Goal: Information Seeking & Learning: Check status

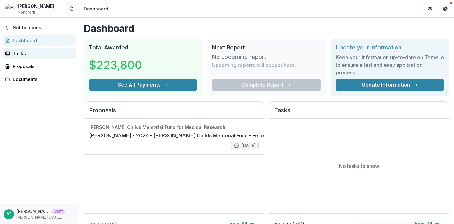
click at [45, 54] on div "Tasks" at bounding box center [42, 53] width 58 height 7
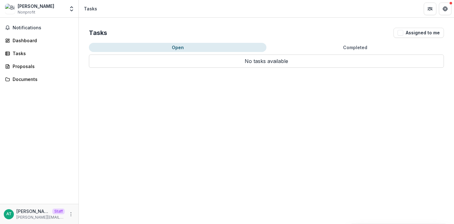
click at [325, 50] on button "Completed" at bounding box center [356, 47] width 178 height 9
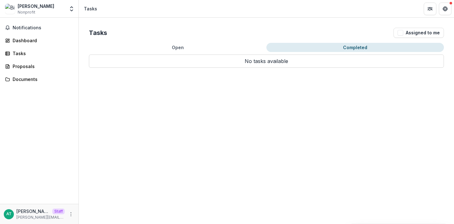
click at [52, 60] on div "Notifications Dashboard Tasks Proposals Documents" at bounding box center [39, 111] width 79 height 186
click at [52, 64] on div "Proposals" at bounding box center [42, 66] width 58 height 7
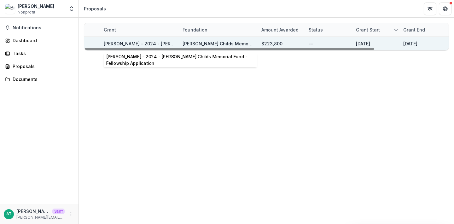
click at [142, 45] on link "[PERSON_NAME] - 2024 - [PERSON_NAME] Childs Memorial Fund - Fellowship Applicat…" at bounding box center [202, 43] width 197 height 5
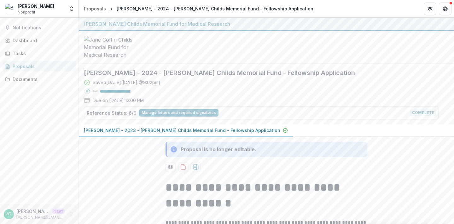
scroll to position [49, 0]
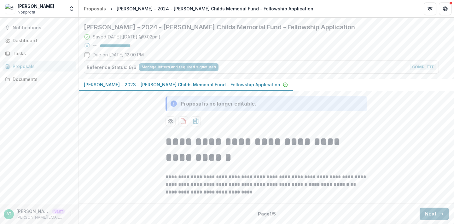
click at [424, 215] on button "Next" at bounding box center [434, 214] width 29 height 13
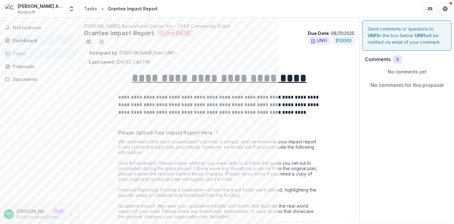
click at [25, 38] on div "Dashboard" at bounding box center [42, 40] width 58 height 7
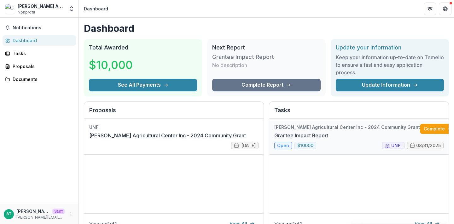
click at [305, 132] on link "Grantee Impact Report" at bounding box center [301, 136] width 54 height 8
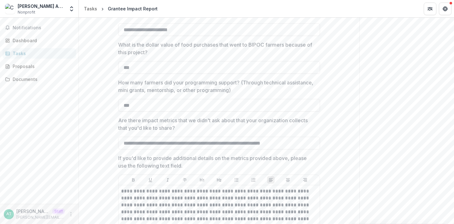
scroll to position [832, 0]
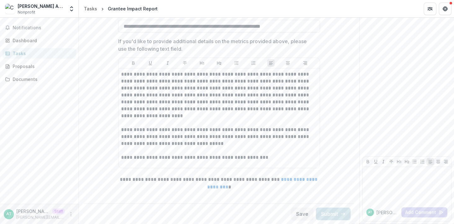
click at [29, 55] on div "Tasks" at bounding box center [42, 53] width 58 height 7
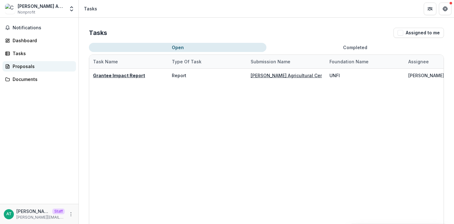
click at [29, 64] on div "Proposals" at bounding box center [42, 66] width 58 height 7
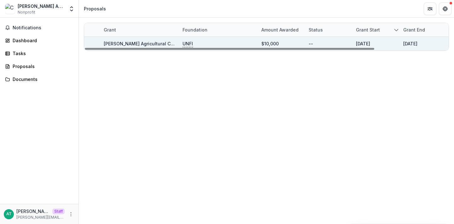
click at [141, 43] on link "Chester Agricultural Center Inc - 2024 Community Grant" at bounding box center [175, 43] width 142 height 5
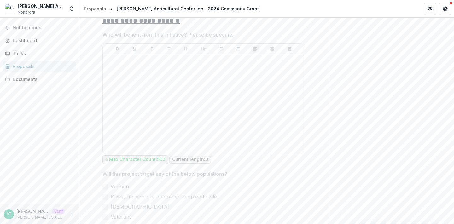
scroll to position [1596, 0]
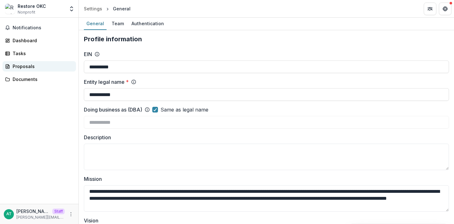
click at [34, 66] on div "Proposals" at bounding box center [42, 66] width 58 height 7
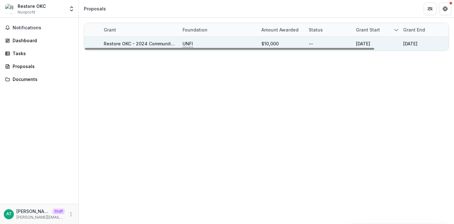
click at [142, 42] on link "Restore OKC - 2024 Community Grant" at bounding box center [145, 43] width 83 height 5
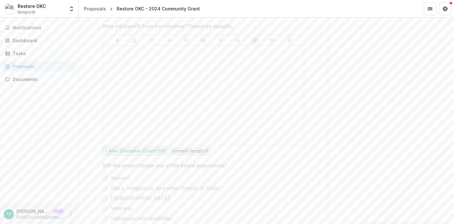
scroll to position [1706, 0]
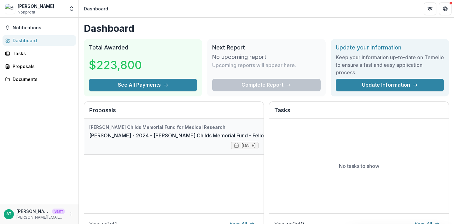
click at [132, 139] on link "[PERSON_NAME] - 2024 - [PERSON_NAME] Childs Memorial Fund - Fellowship Applicat…" at bounding box center [197, 136] width 217 height 8
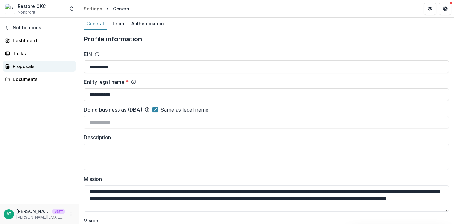
click at [27, 71] on link "Proposals" at bounding box center [40, 66] width 74 height 10
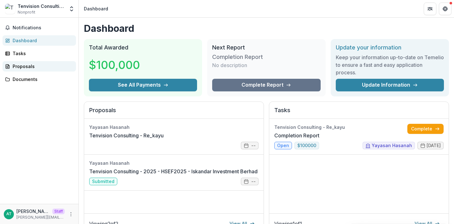
click at [37, 64] on div "Proposals" at bounding box center [42, 66] width 58 height 7
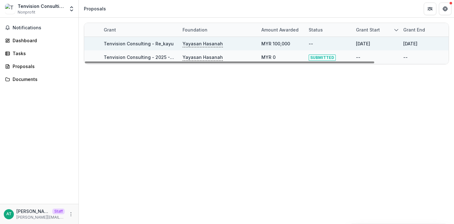
click at [156, 42] on link "Tenvision Consulting - Re_kayu" at bounding box center [139, 43] width 70 height 5
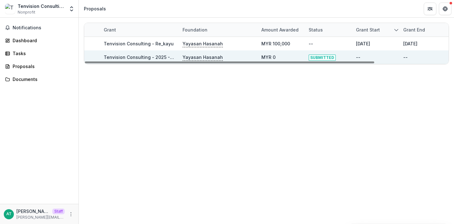
click at [135, 59] on link "Tenvision Consulting - 2025 - HSEF2025 - Iskandar Investment Berhad" at bounding box center [182, 57] width 156 height 5
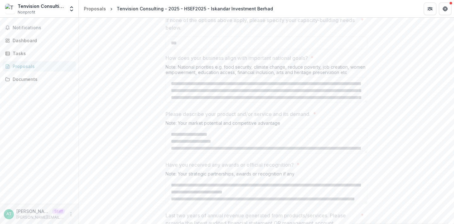
scroll to position [1370, 0]
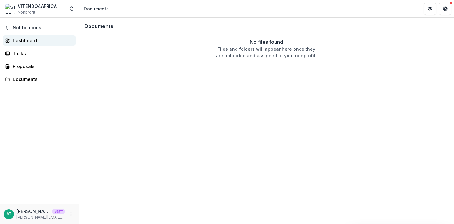
click at [24, 39] on div "Dashboard" at bounding box center [42, 40] width 58 height 7
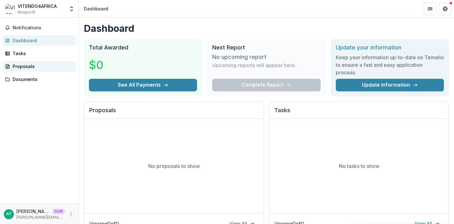
click at [20, 69] on div "Proposals" at bounding box center [42, 66] width 58 height 7
